Goal: Information Seeking & Learning: Understand process/instructions

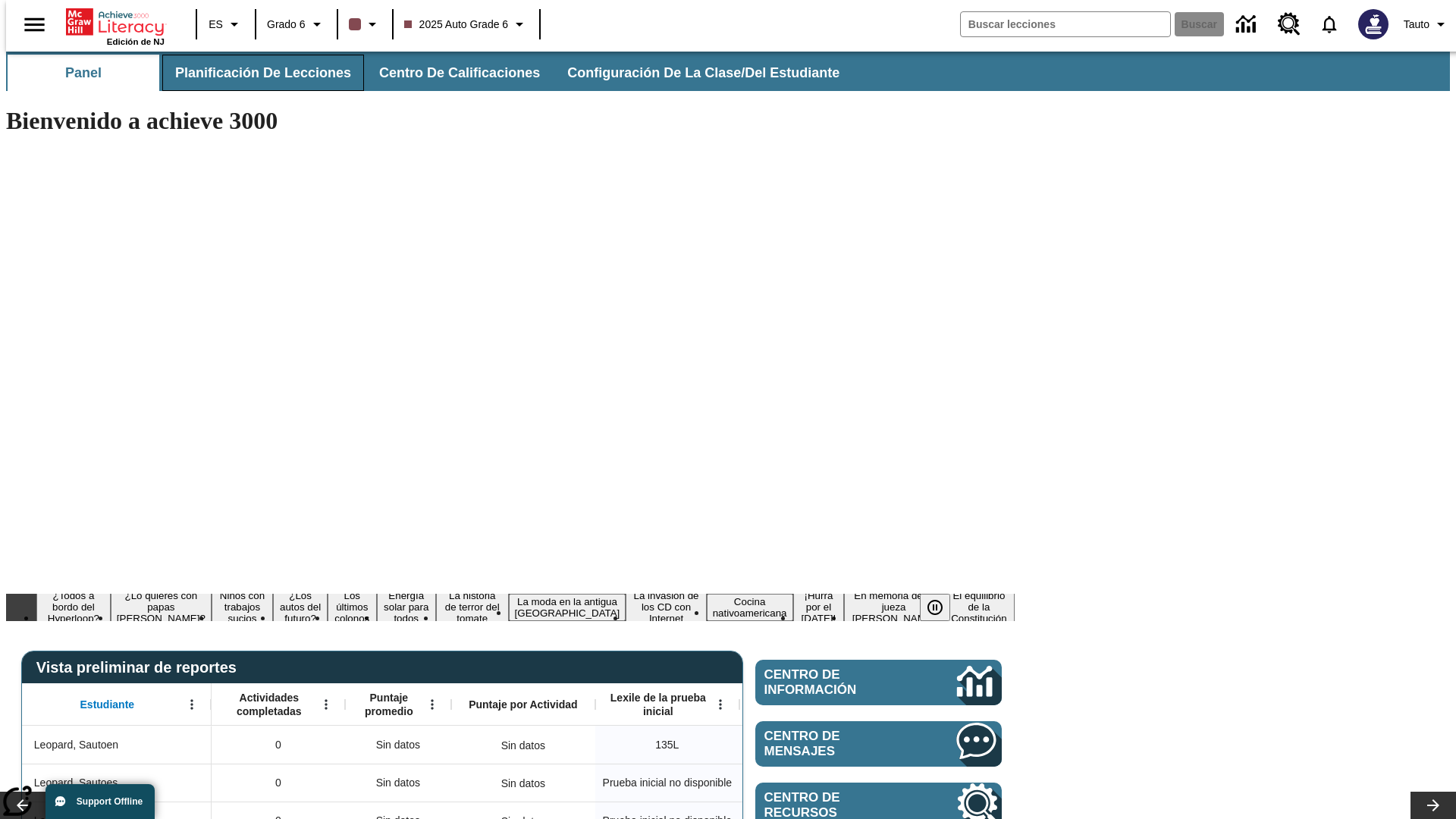
click at [254, 73] on span "Planificación de lecciones" at bounding box center [262, 73] width 176 height 17
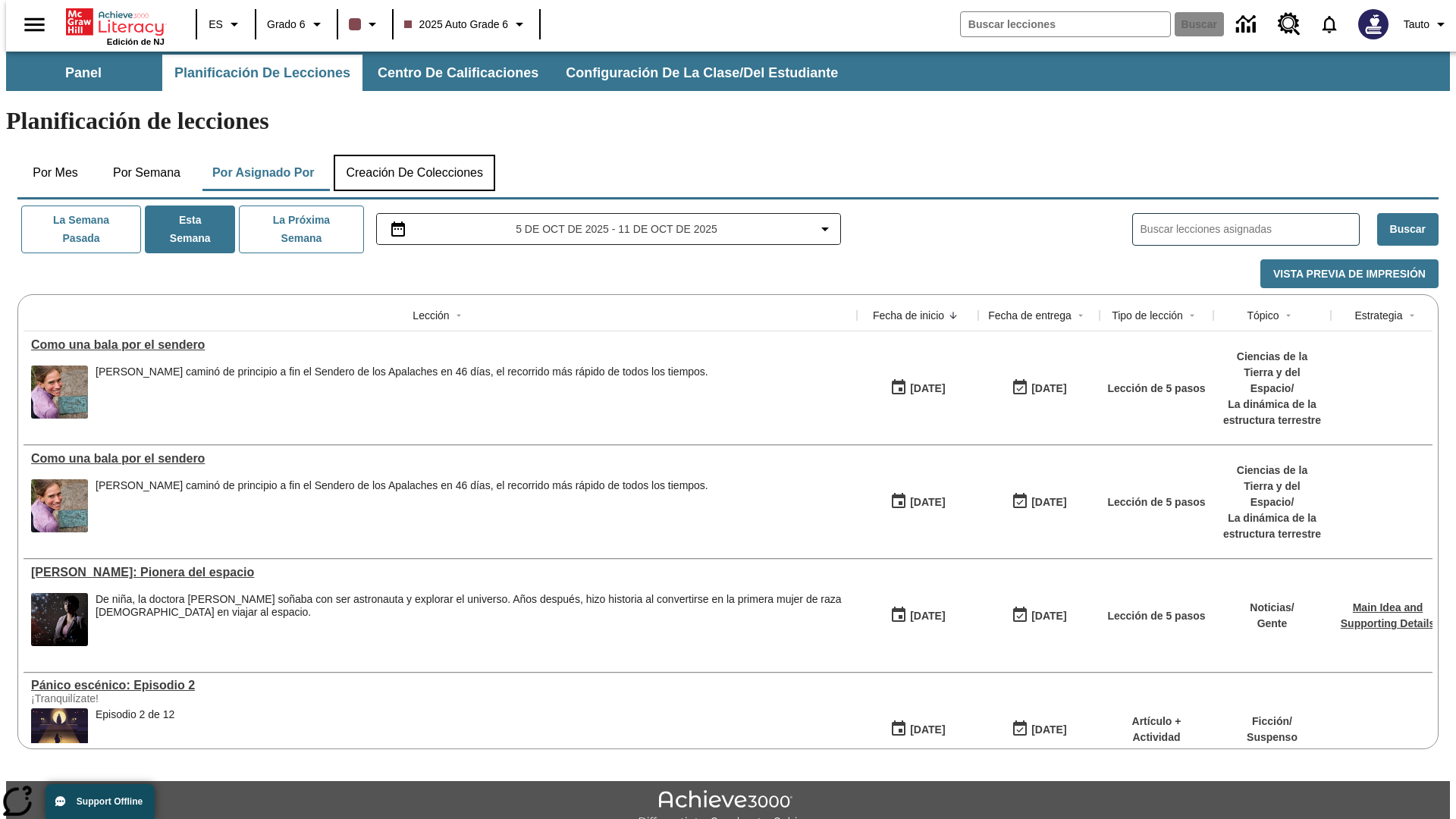
click at [414, 155] on button "Creación de colecciones" at bounding box center [415, 173] width 162 height 37
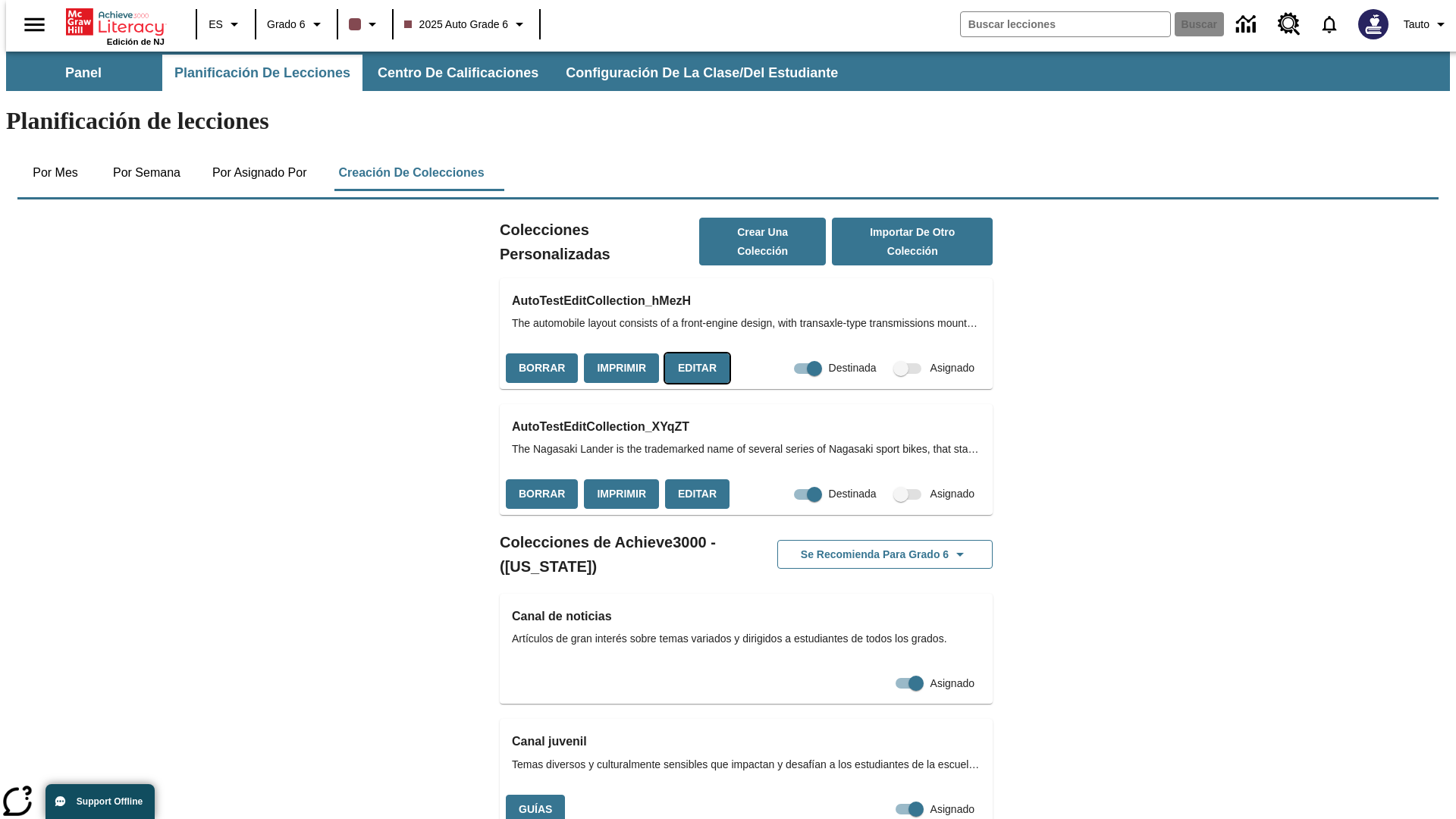
click at [693, 353] on button "Editar" at bounding box center [697, 368] width 64 height 29
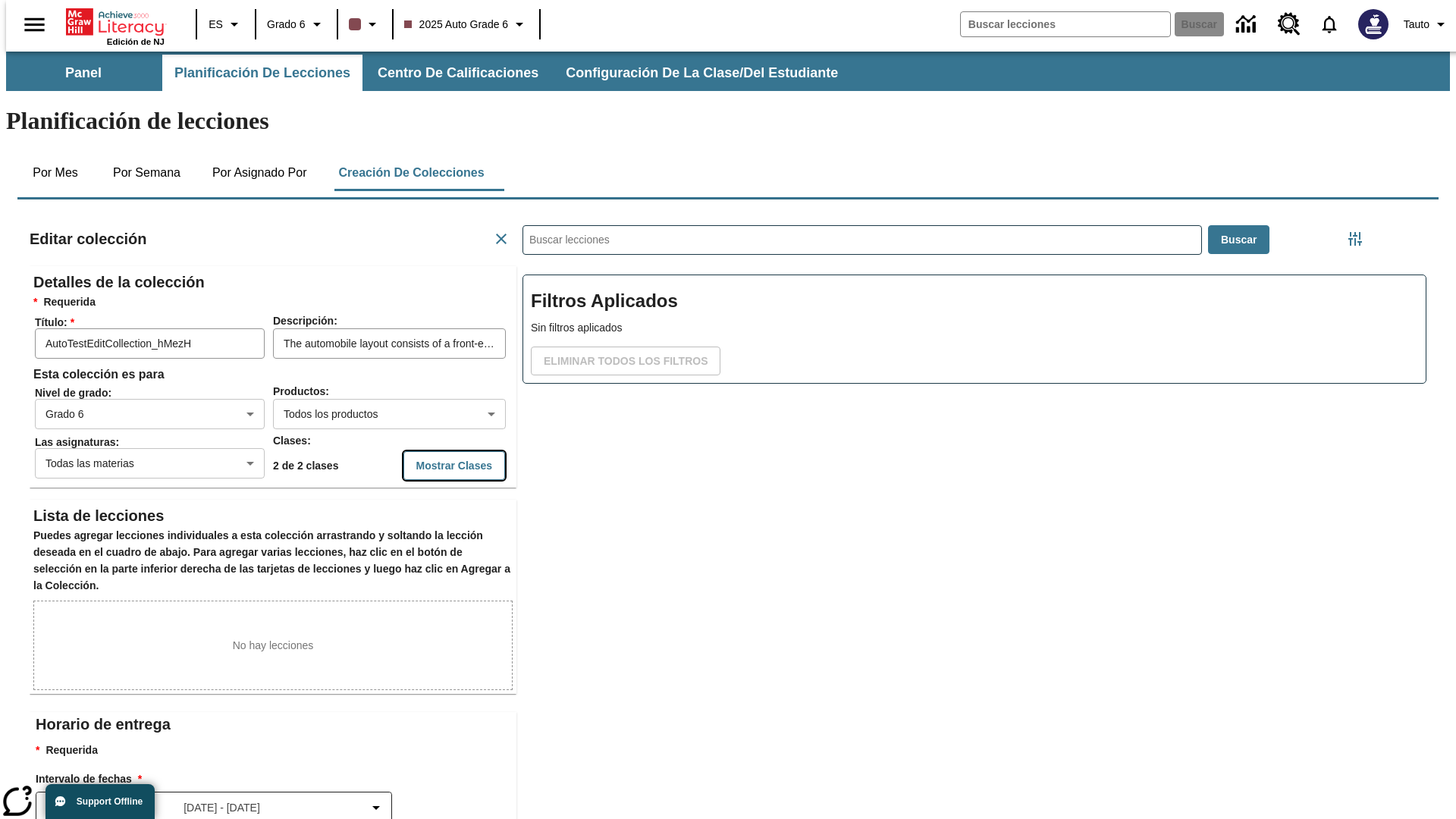
click at [423, 451] on button "Mostrar Clases" at bounding box center [454, 466] width 101 height 29
